Goal: Task Accomplishment & Management: Use online tool/utility

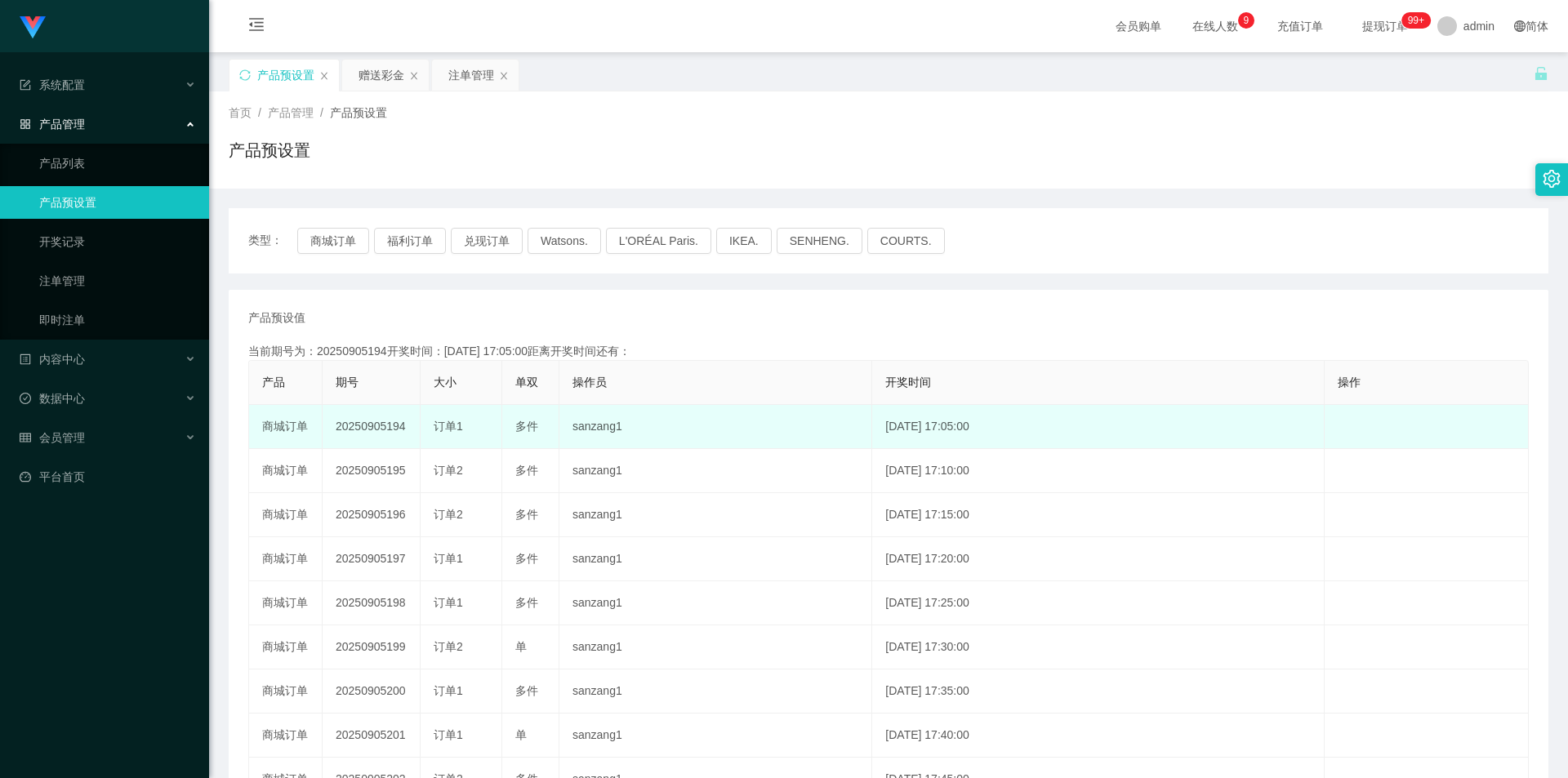
click at [383, 432] on td "20250905194" at bounding box center [371, 426] width 98 height 44
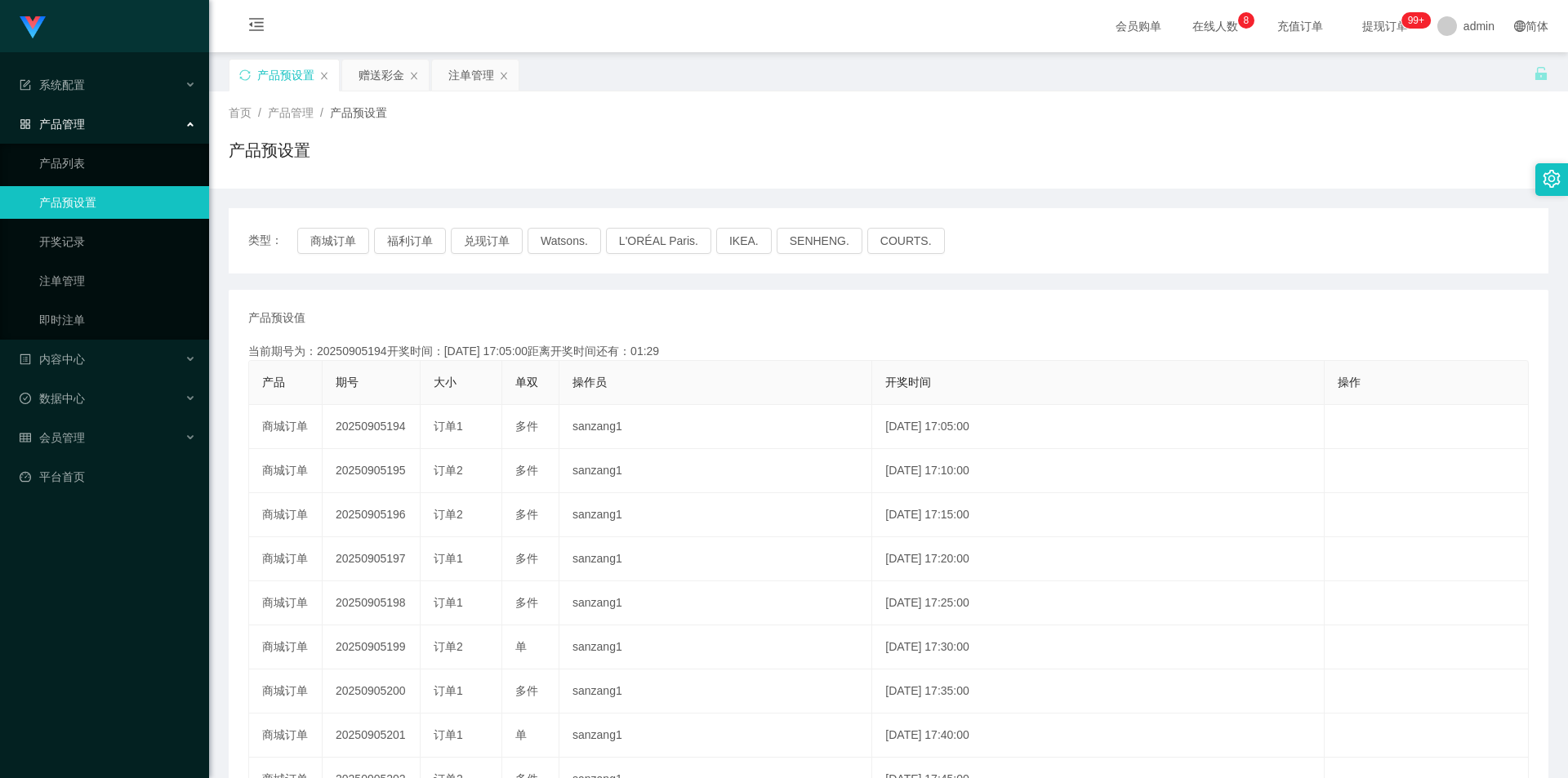
copy td "20250905194"
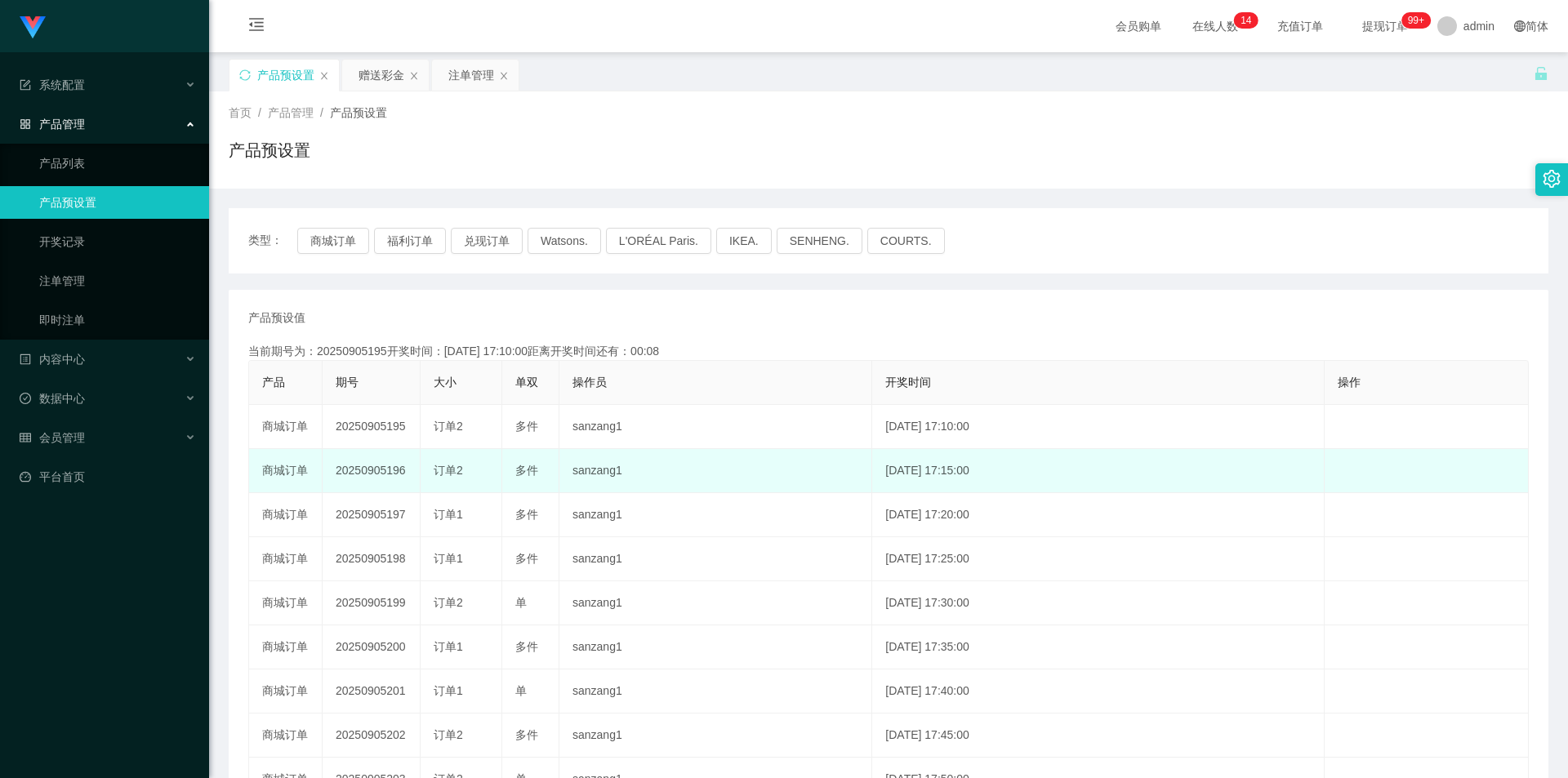
click at [388, 467] on td "20250905196" at bounding box center [371, 471] width 98 height 44
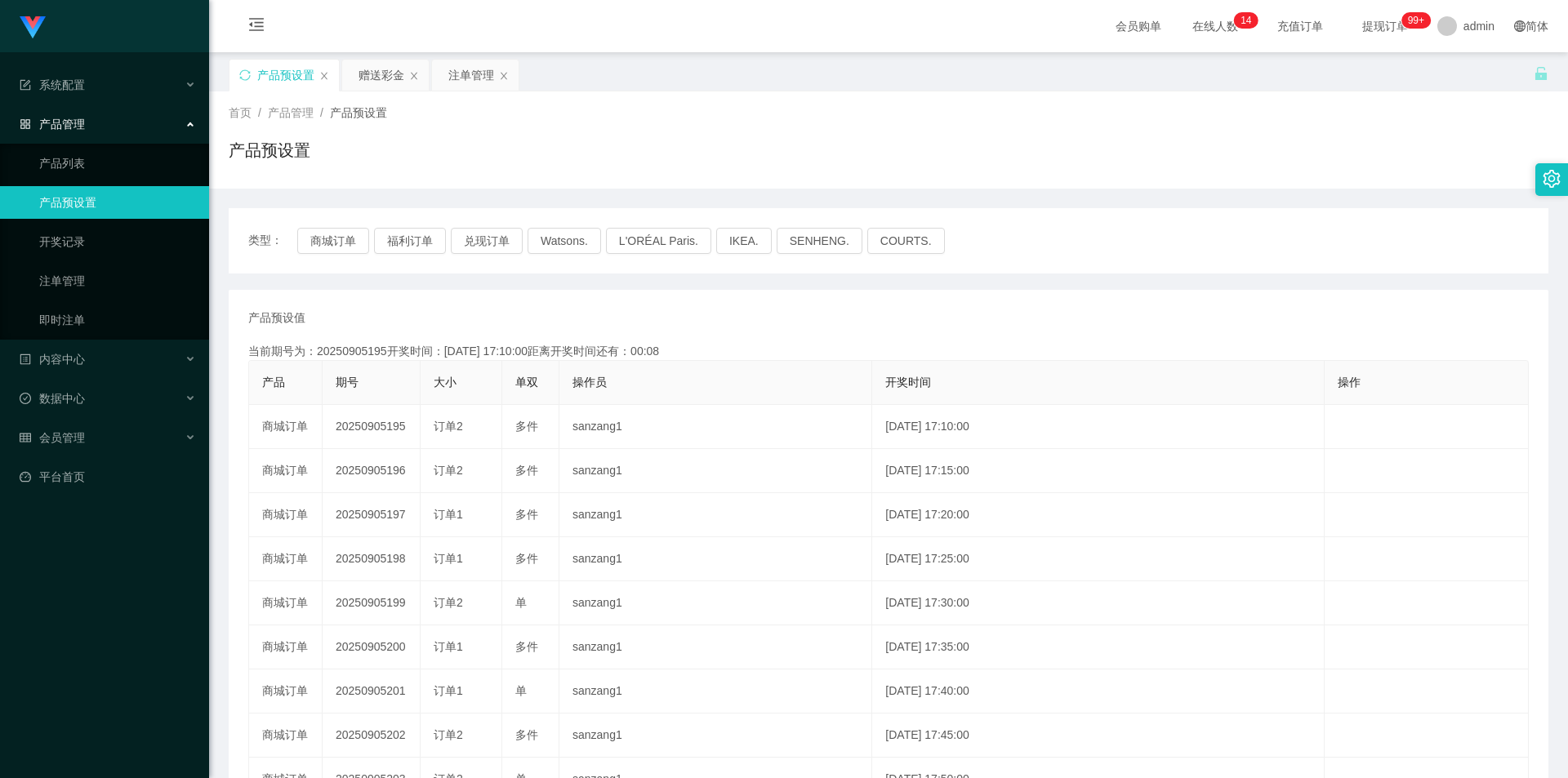
copy td "20250905196"
click at [392, 72] on div "赠送彩金" at bounding box center [381, 74] width 45 height 31
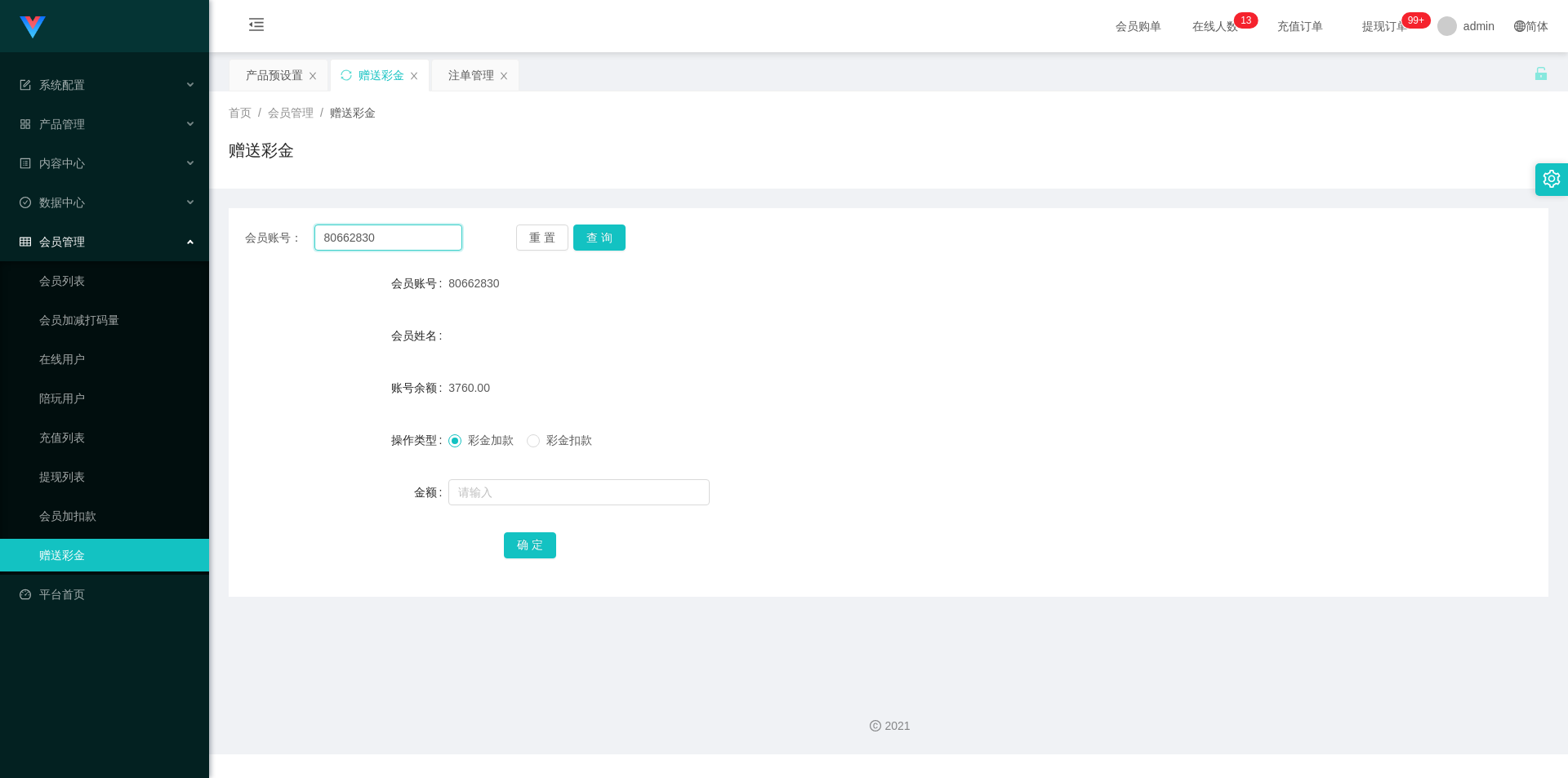
drag, startPoint x: 387, startPoint y: 234, endPoint x: 276, endPoint y: 230, distance: 111.1
click at [276, 230] on div "会员账号： 80662830" at bounding box center [354, 238] width 217 height 26
type input "[PERSON_NAME]"
click at [615, 241] on button "查 询" at bounding box center [599, 238] width 52 height 26
click at [259, 71] on div "产品预设置" at bounding box center [275, 74] width 58 height 31
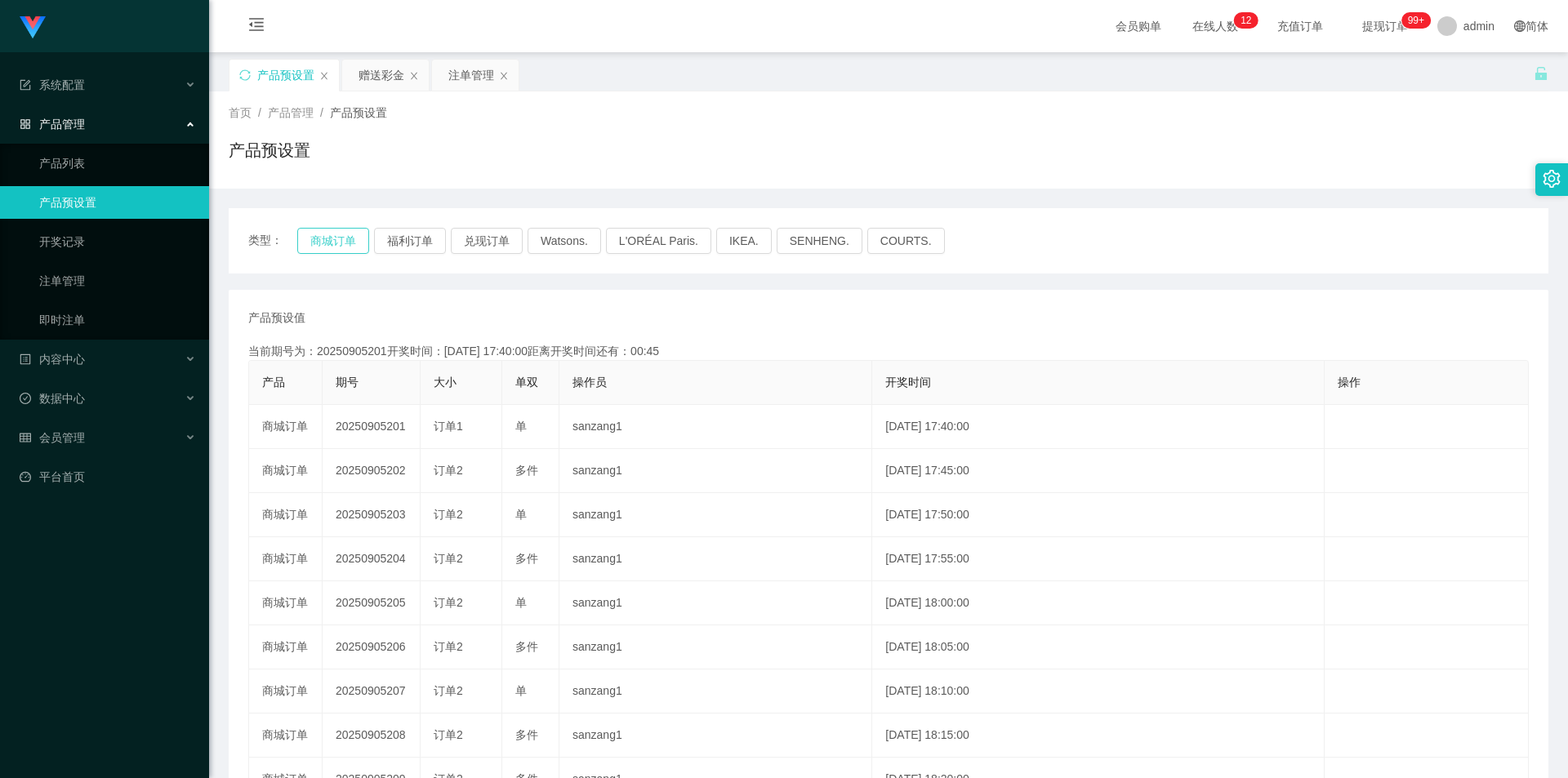
click at [316, 236] on button "商城订单" at bounding box center [332, 240] width 71 height 26
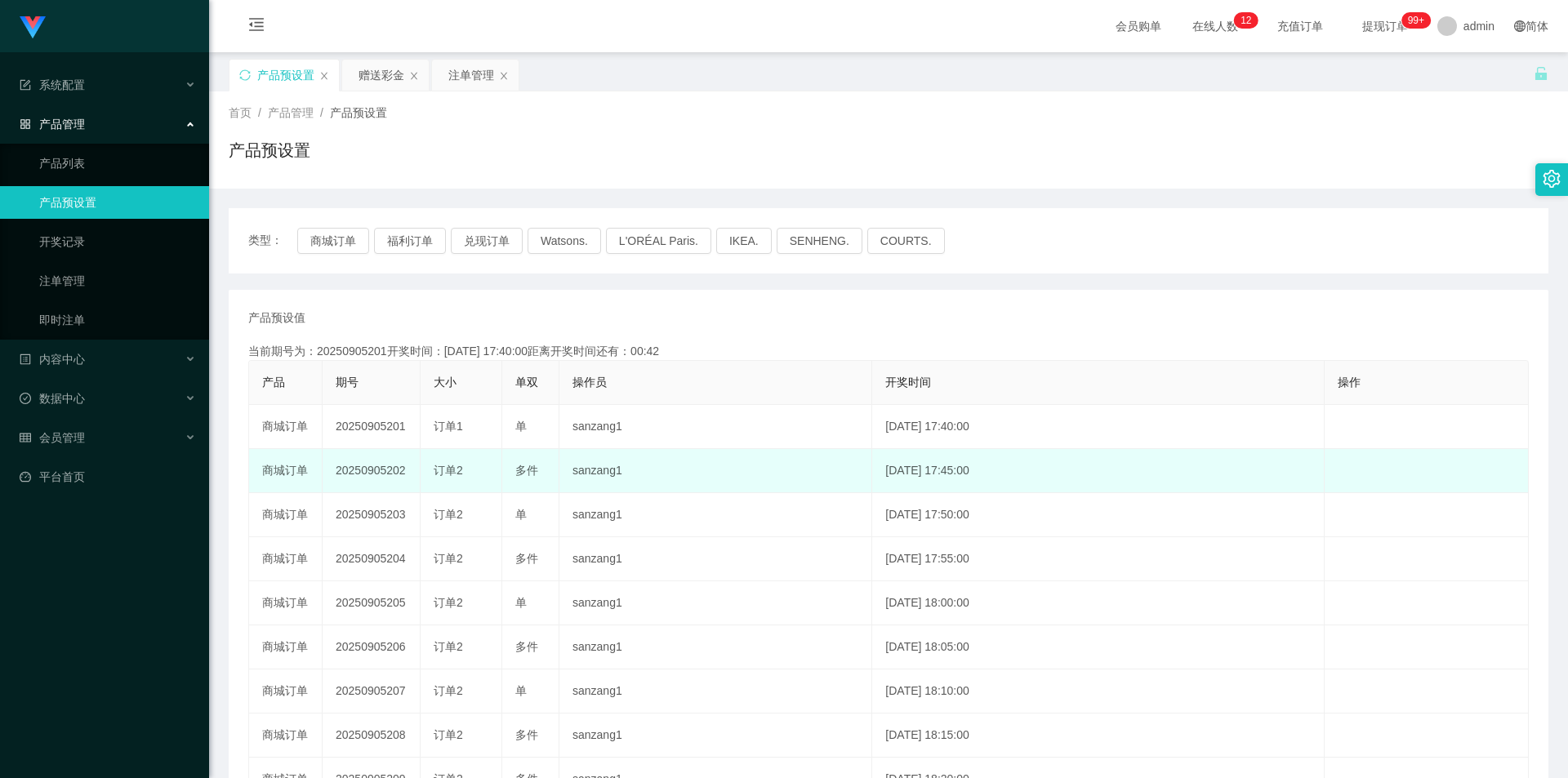
click at [373, 470] on td "20250905202" at bounding box center [371, 471] width 98 height 44
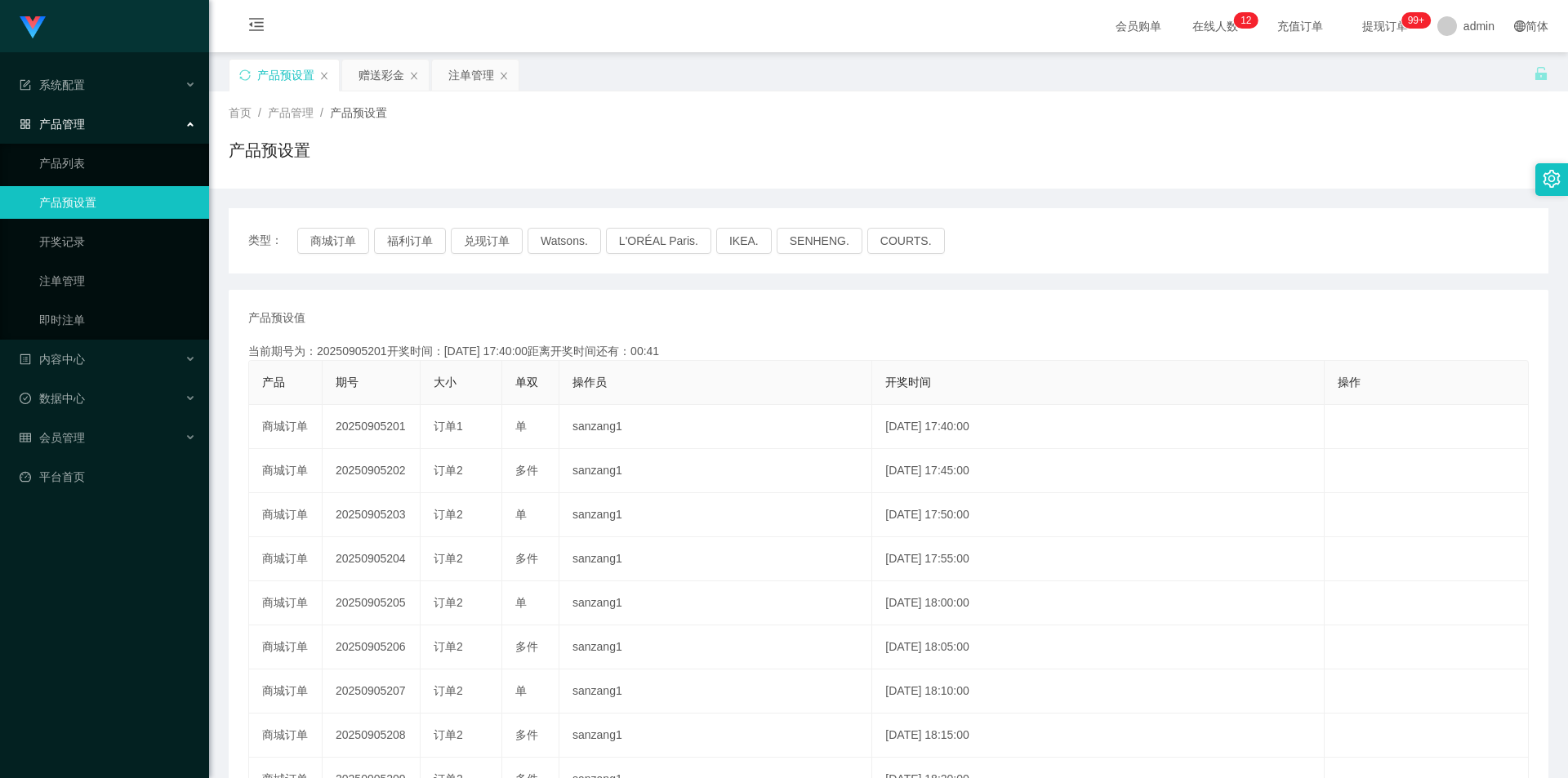
copy td "20250905202"
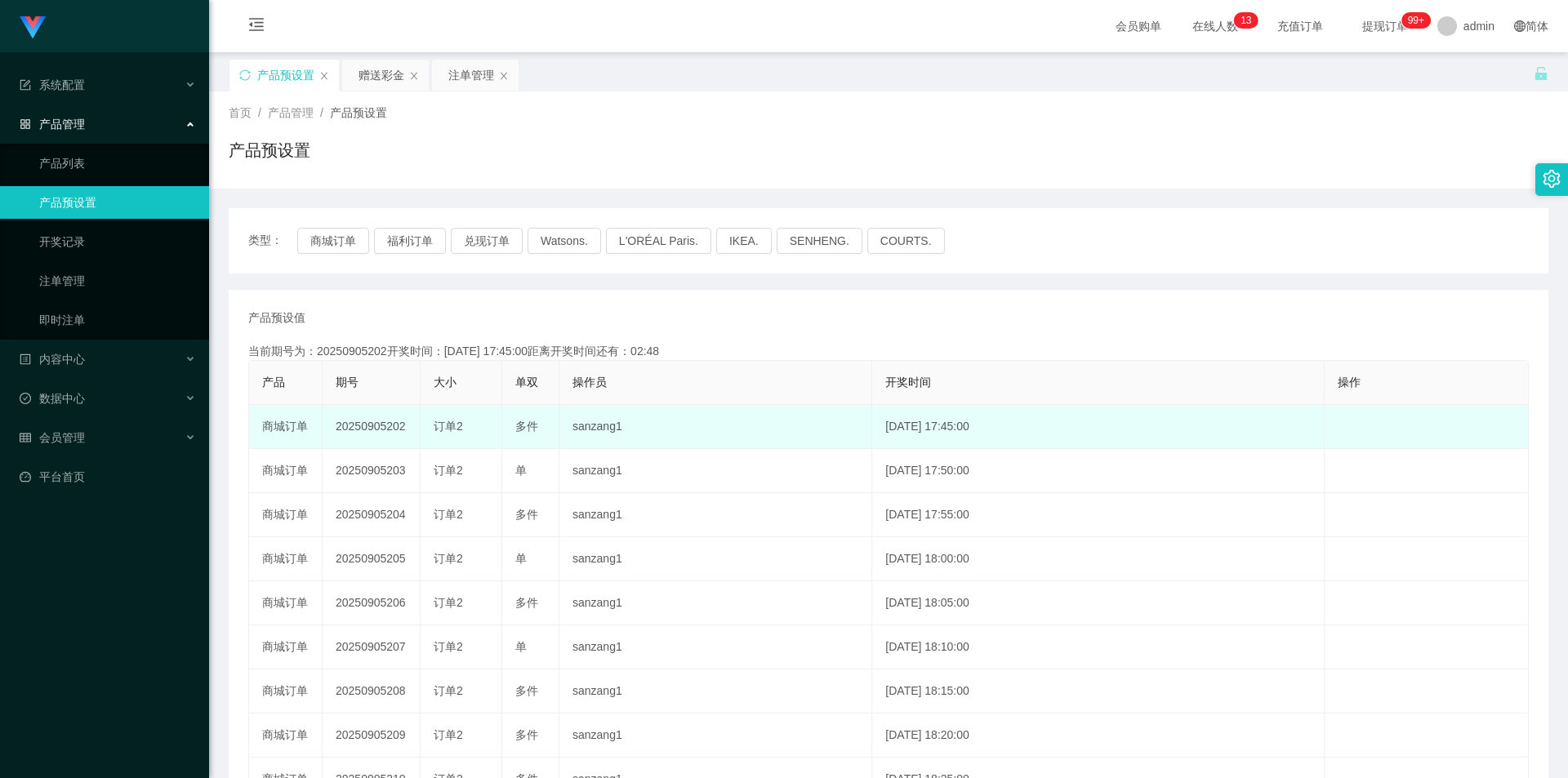
click at [382, 425] on td "20250905202" at bounding box center [371, 426] width 98 height 44
click at [383, 426] on td "20250905202" at bounding box center [371, 426] width 98 height 44
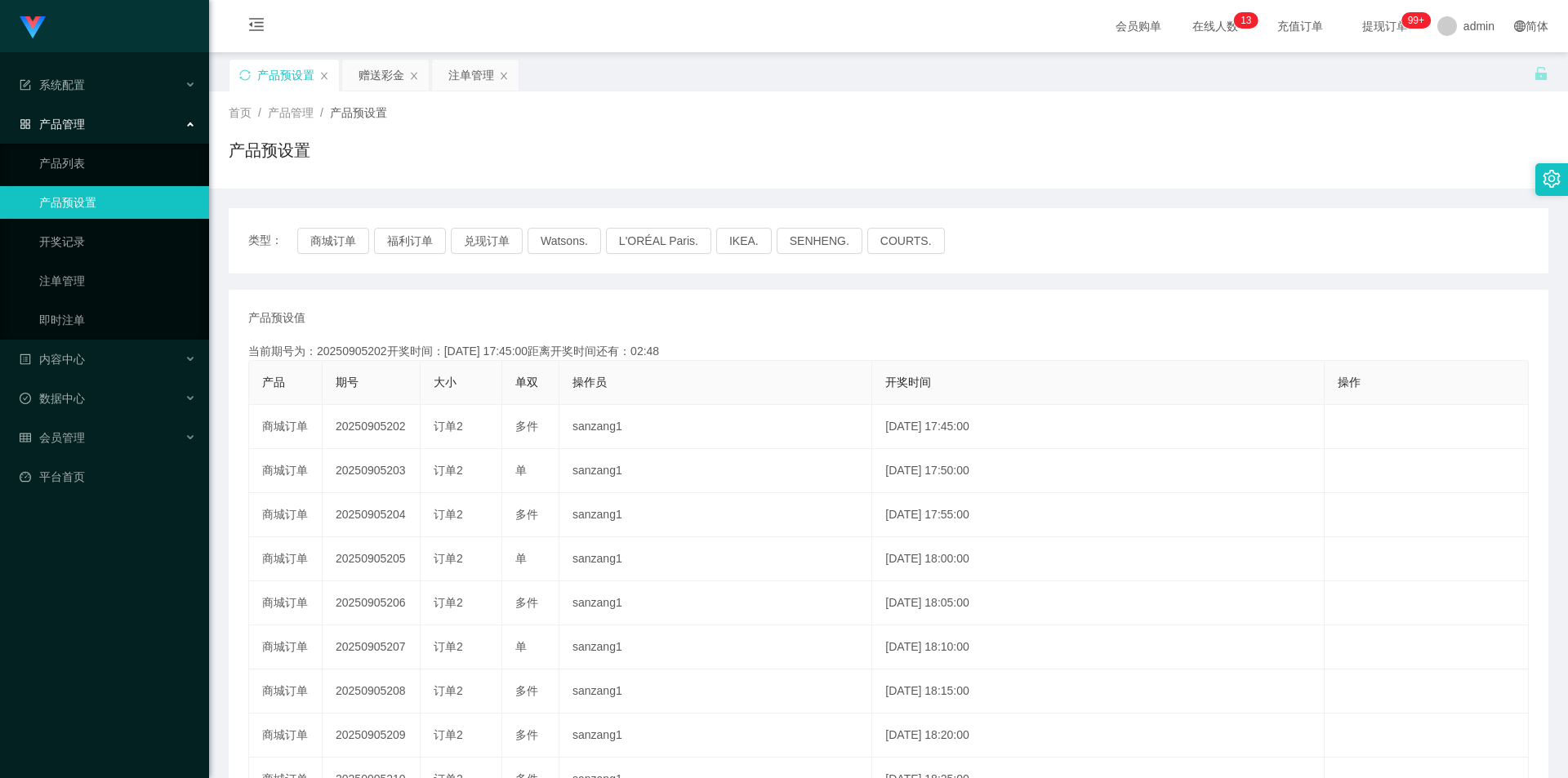
copy td "20250905202"
click at [359, 78] on div "赠送彩金" at bounding box center [381, 74] width 45 height 31
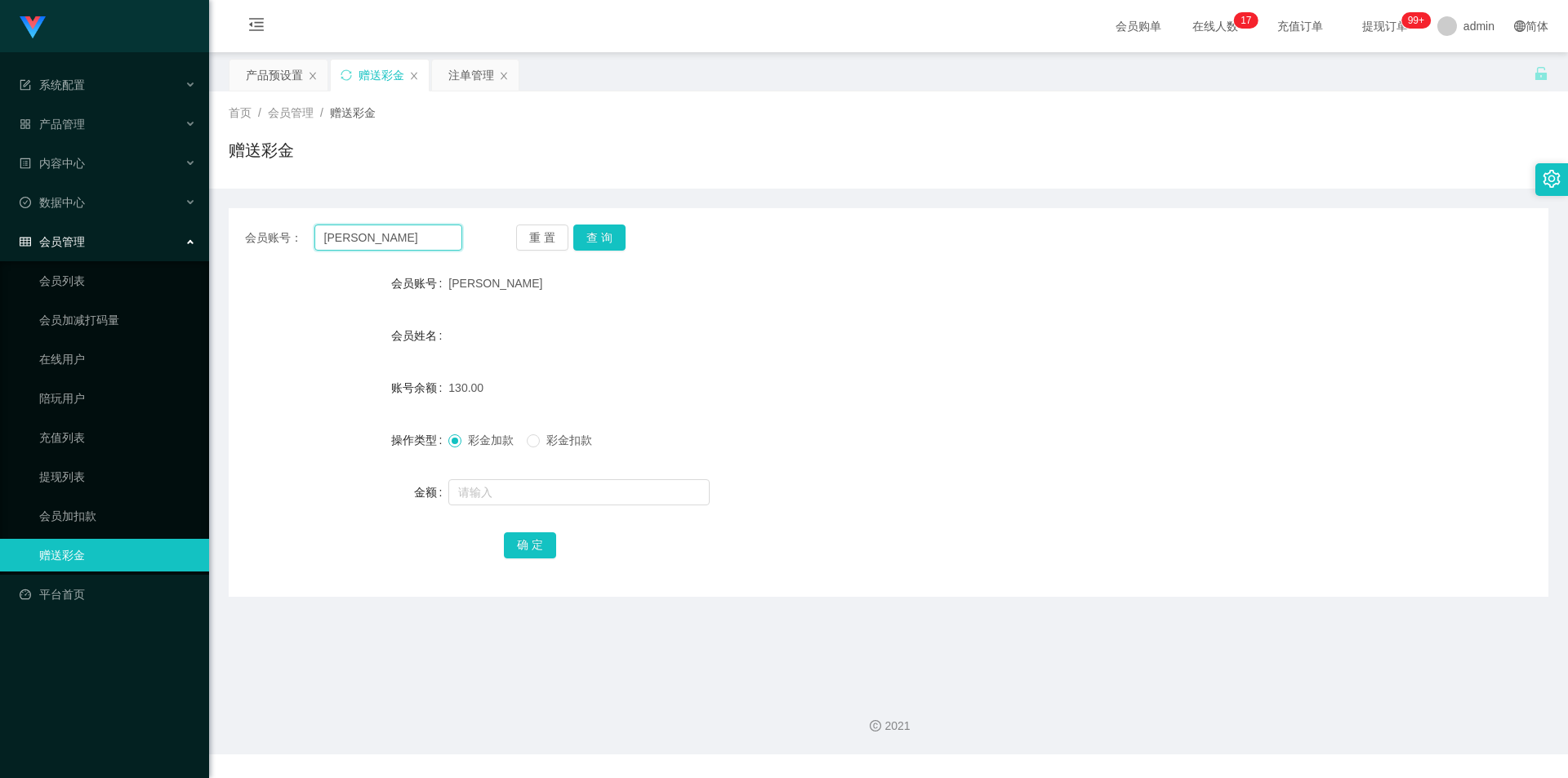
drag, startPoint x: 294, startPoint y: 240, endPoint x: 208, endPoint y: 244, distance: 86.1
click at [208, 244] on section "Jingdong工作台代理端 系统配置 产品管理 产品列表 产品预设置 开奖记录 注单管理 即时注单 内容中心 数据中心 会员管理 会员列表 会员加减打码量 …" at bounding box center [784, 377] width 1568 height 755
type input "98900296"
click at [609, 235] on button "查 询" at bounding box center [599, 238] width 52 height 26
click at [394, 247] on input "98900296" at bounding box center [388, 238] width 148 height 26
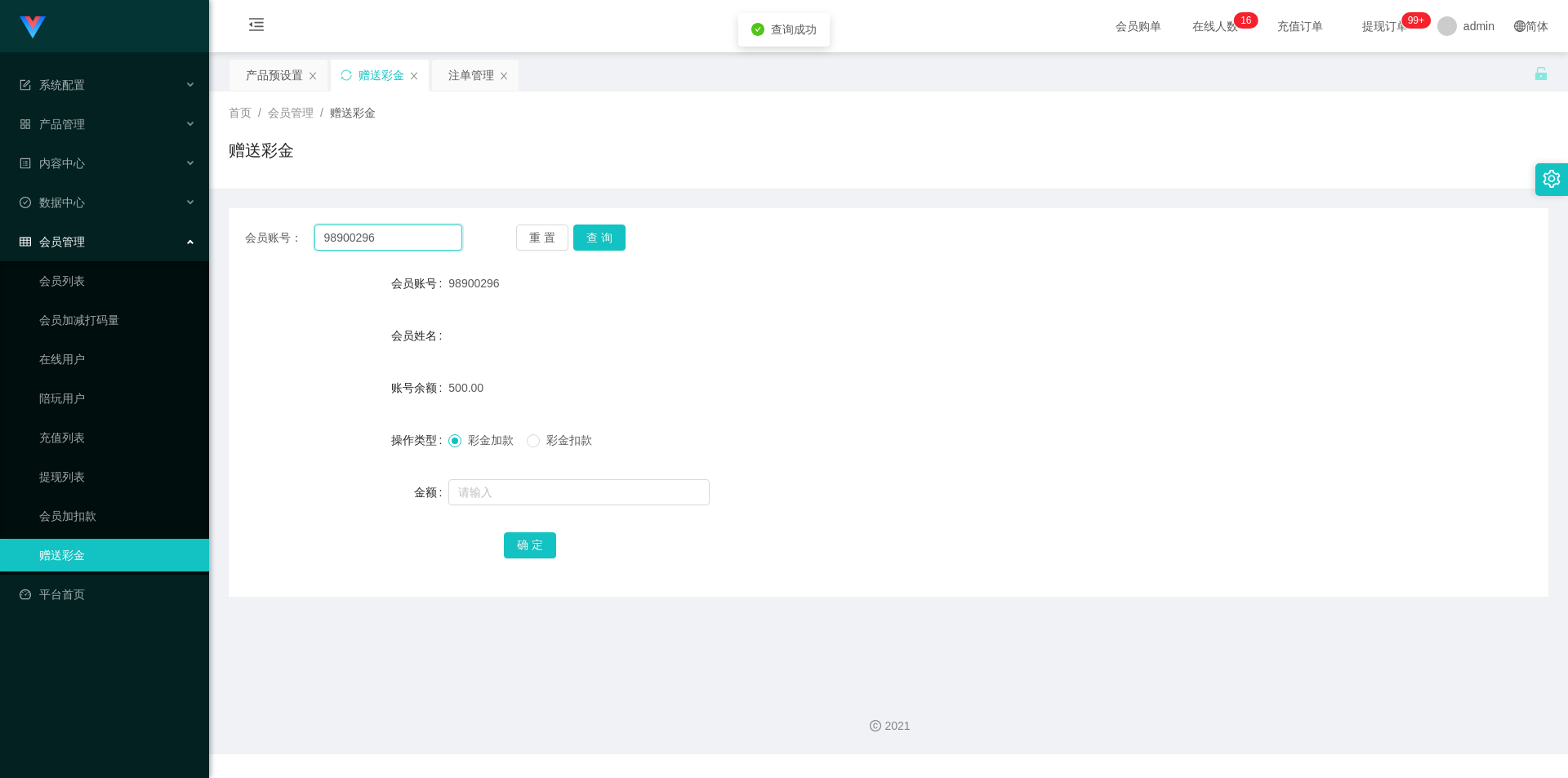
drag, startPoint x: 393, startPoint y: 247, endPoint x: 271, endPoint y: 249, distance: 122.0
click at [271, 249] on div "会员账号： 98900296" at bounding box center [354, 238] width 217 height 26
click at [466, 83] on div "注单管理" at bounding box center [471, 74] width 45 height 31
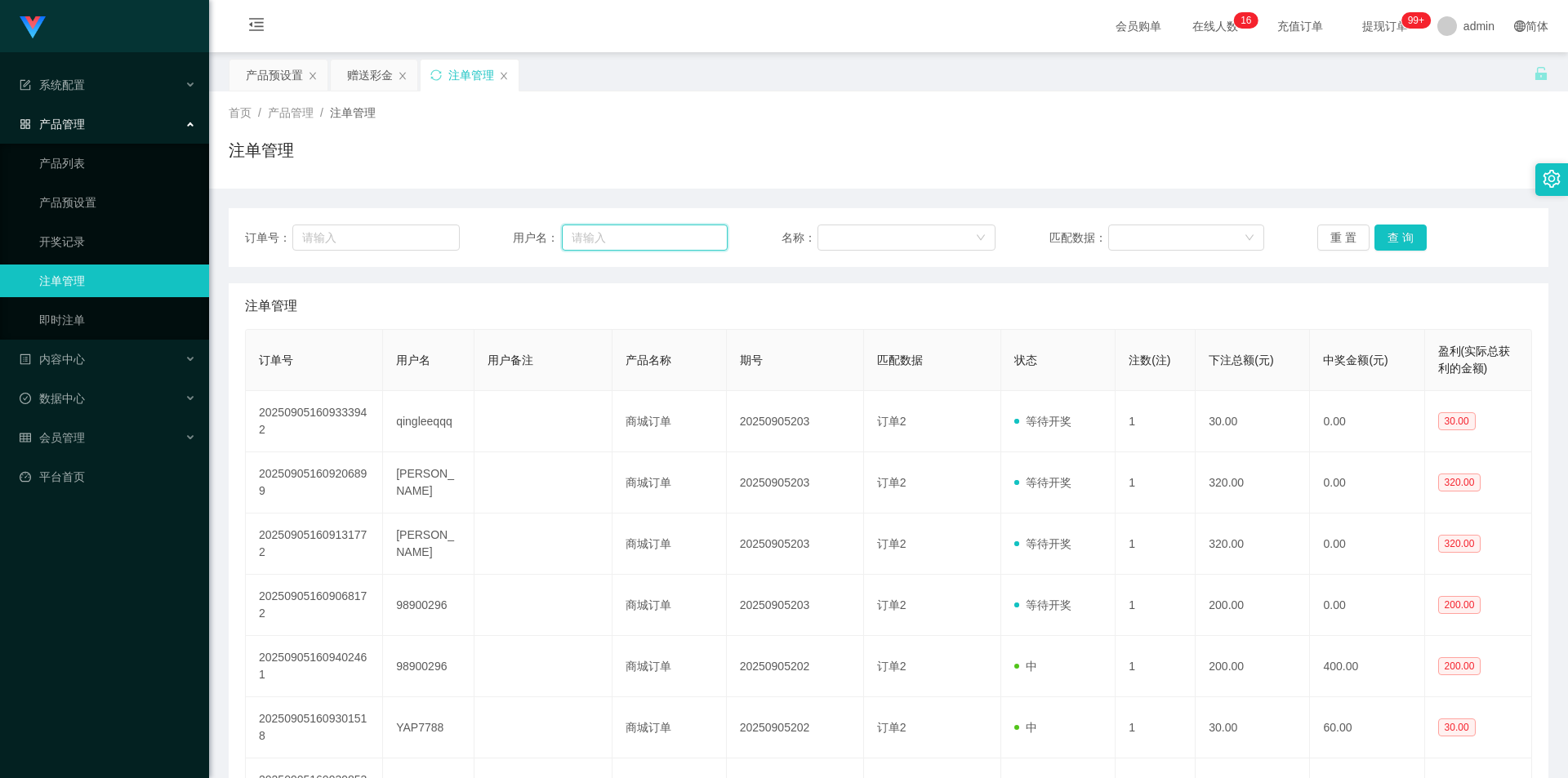
click at [668, 240] on input "text" at bounding box center [644, 238] width 166 height 26
paste input "98900296"
type input "98900296"
click at [1380, 240] on button "查 询" at bounding box center [1400, 238] width 52 height 26
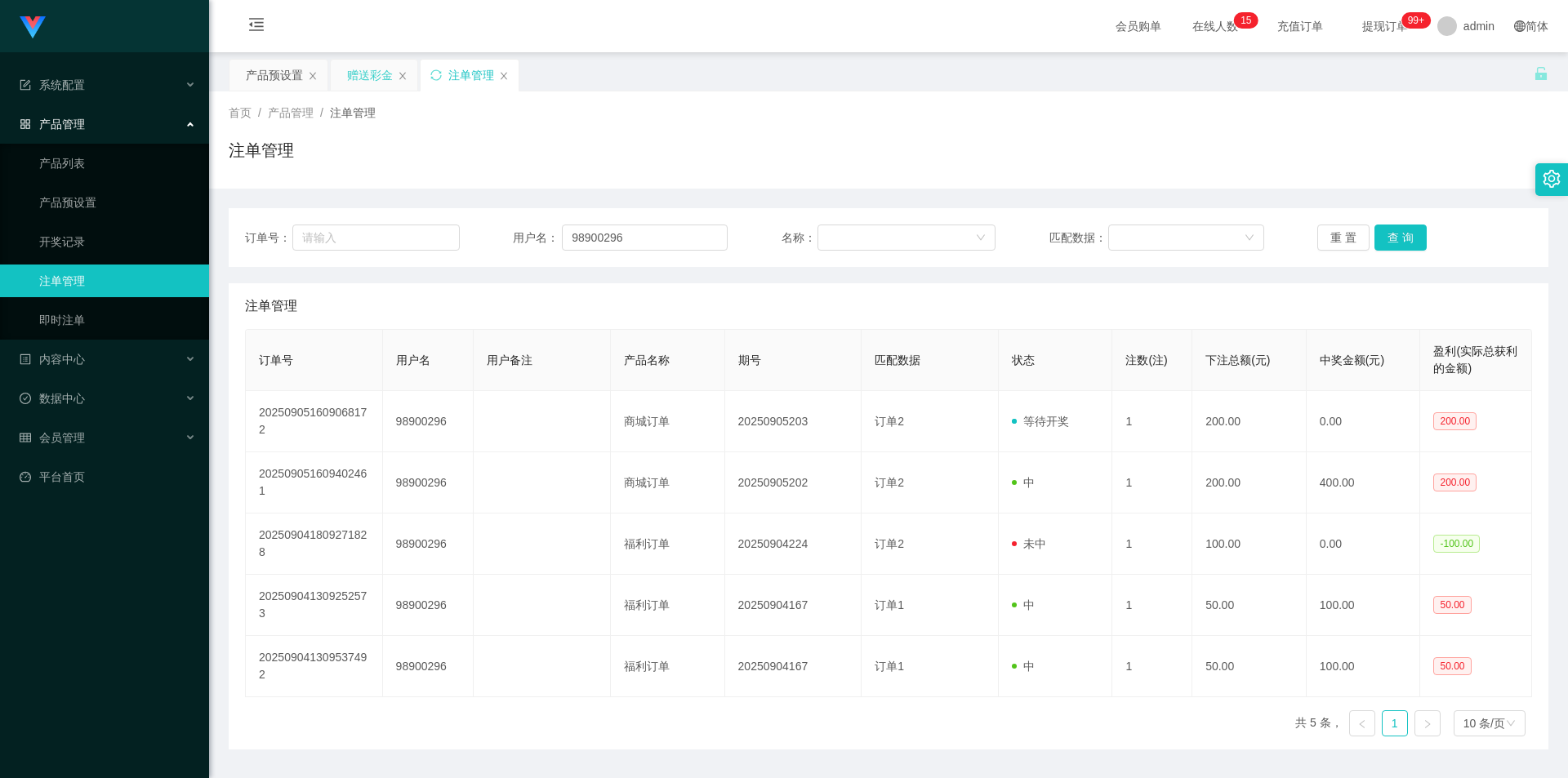
click at [356, 86] on div "赠送彩金" at bounding box center [369, 74] width 45 height 31
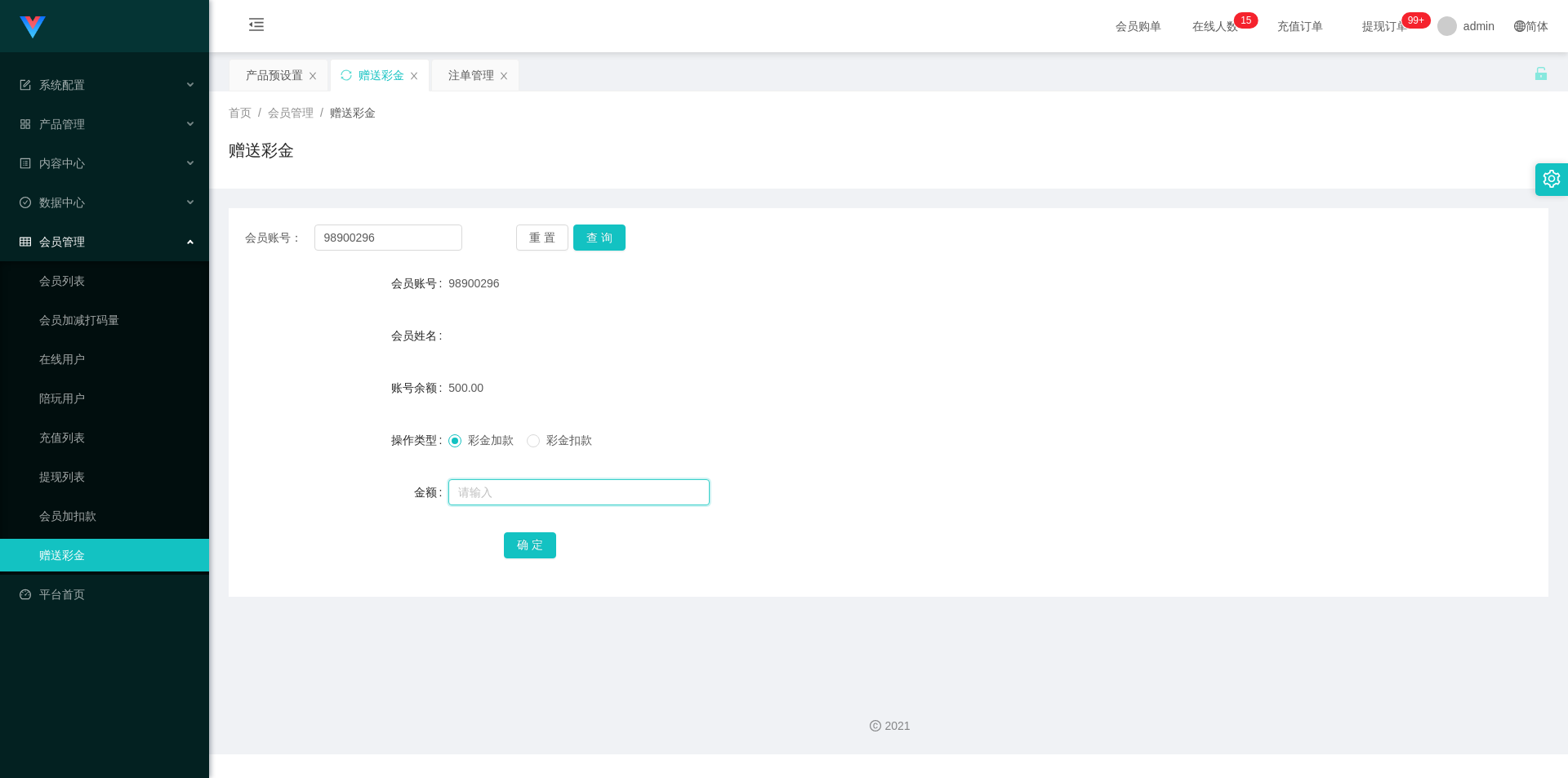
click at [498, 490] on input "text" at bounding box center [578, 492] width 261 height 26
type input "200"
click at [525, 546] on button "确 定" at bounding box center [530, 546] width 52 height 26
